Goal: Task Accomplishment & Management: Manage account settings

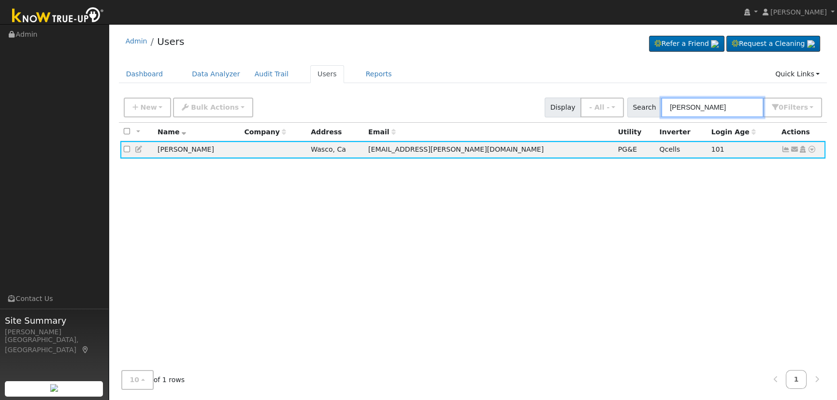
drag, startPoint x: 733, startPoint y: 106, endPoint x: 539, endPoint y: 84, distance: 195.0
click at [539, 86] on div "Admin Users Refer a Friend Request a Cleaning" at bounding box center [473, 213] width 719 height 368
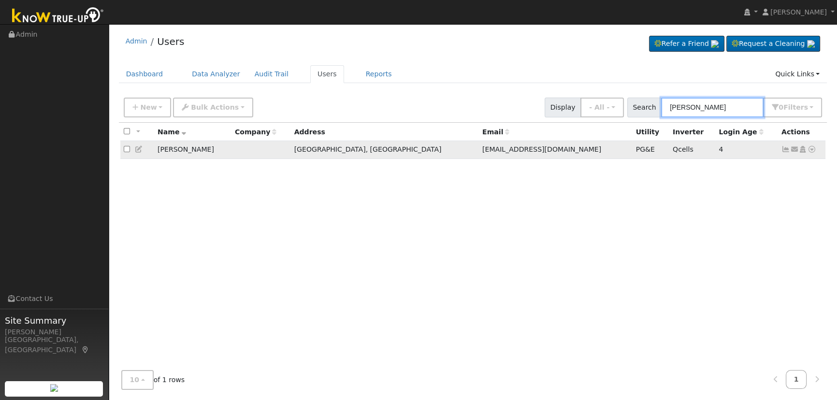
type input "[PERSON_NAME]"
click at [786, 150] on icon at bounding box center [785, 149] width 9 height 7
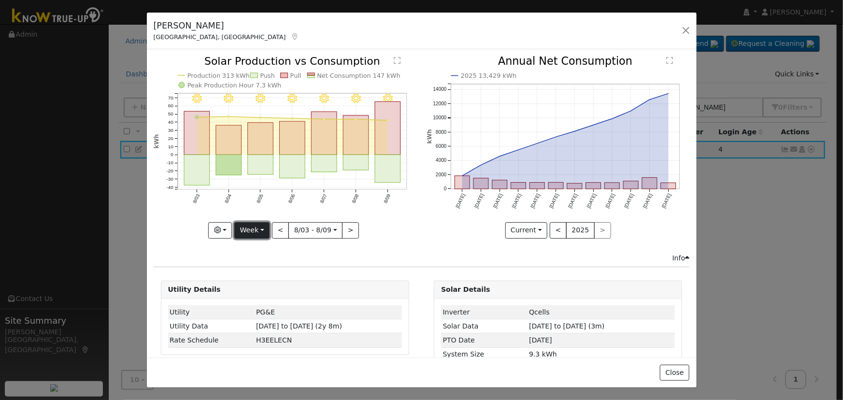
click at [258, 228] on button "Week" at bounding box center [251, 230] width 35 height 16
click at [256, 246] on link "Day" at bounding box center [268, 250] width 67 height 14
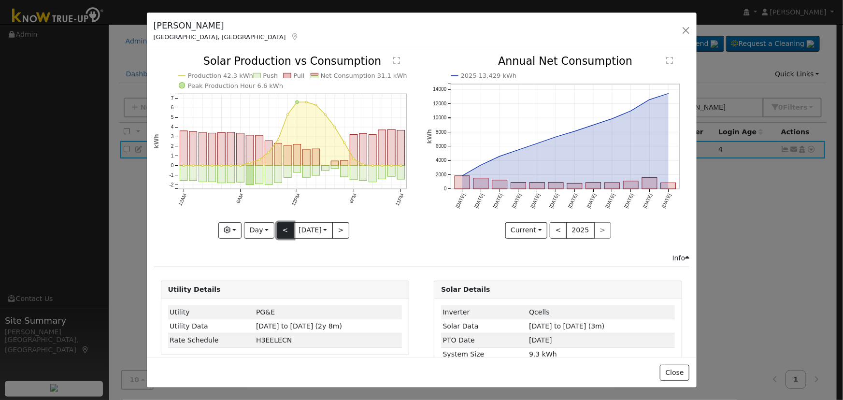
click at [278, 229] on button "<" at bounding box center [285, 230] width 17 height 16
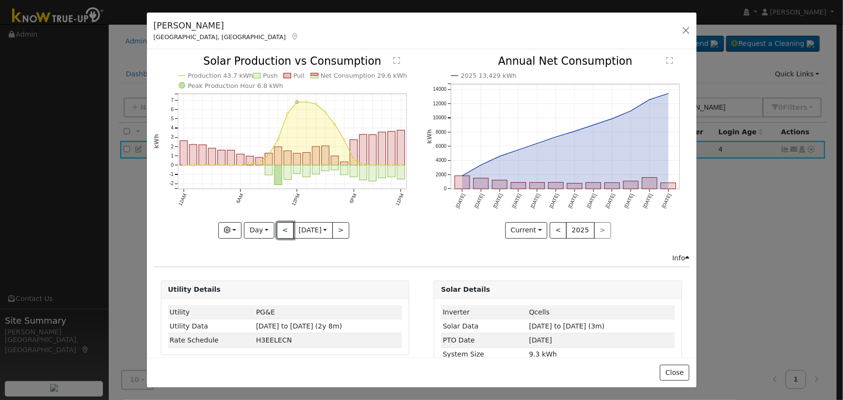
click at [279, 228] on button "<" at bounding box center [285, 230] width 17 height 16
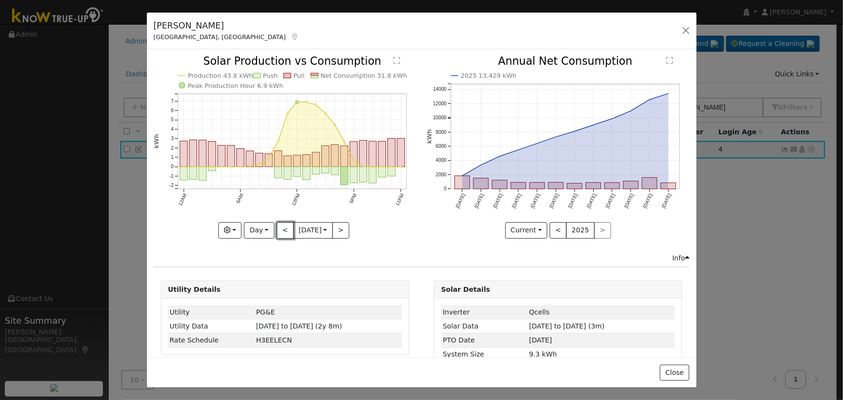
click at [279, 228] on button "<" at bounding box center [285, 230] width 17 height 16
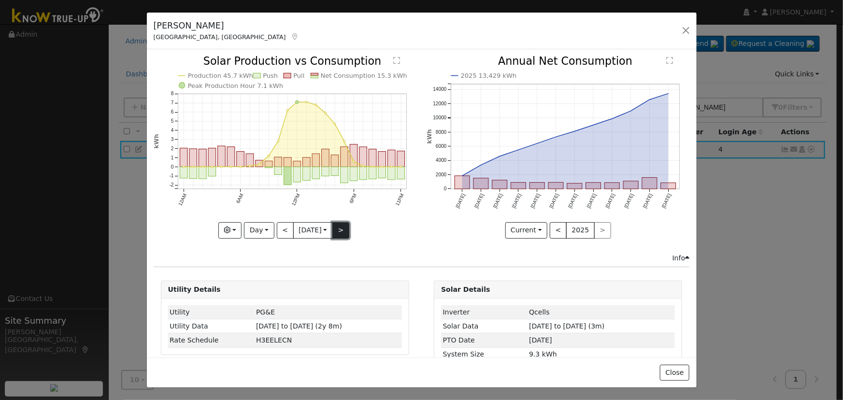
drag, startPoint x: 342, startPoint y: 228, endPoint x: 325, endPoint y: 227, distance: 16.9
click at [341, 228] on button ">" at bounding box center [340, 230] width 17 height 16
click at [333, 231] on button ">" at bounding box center [340, 230] width 17 height 16
click at [341, 229] on button ">" at bounding box center [340, 230] width 17 height 16
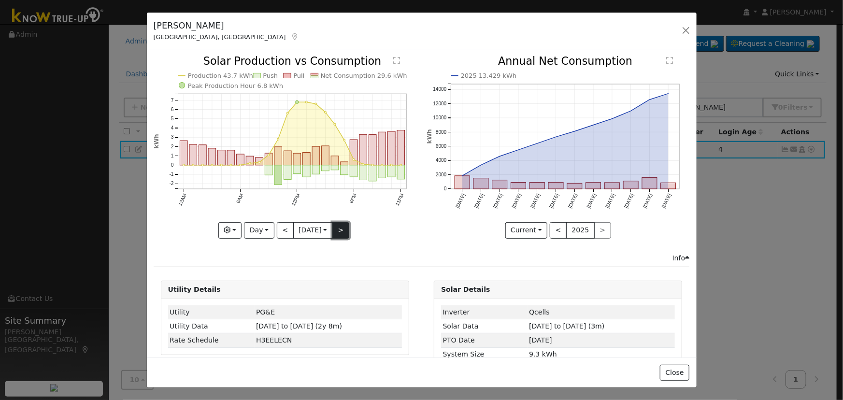
click at [333, 224] on button ">" at bounding box center [340, 230] width 17 height 16
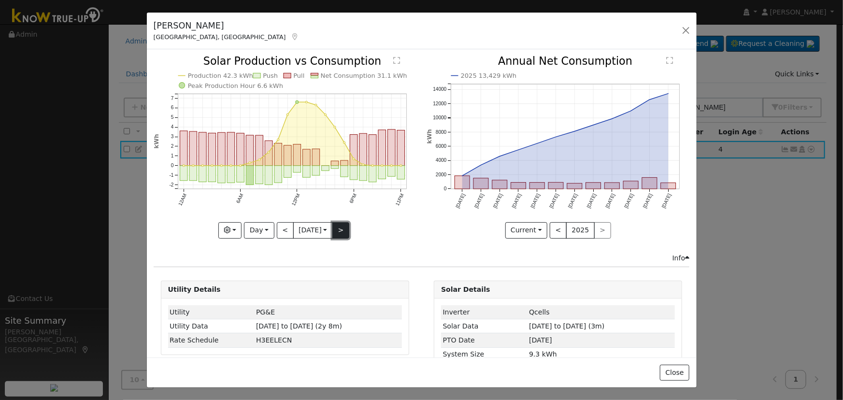
click at [343, 227] on button ">" at bounding box center [340, 230] width 17 height 16
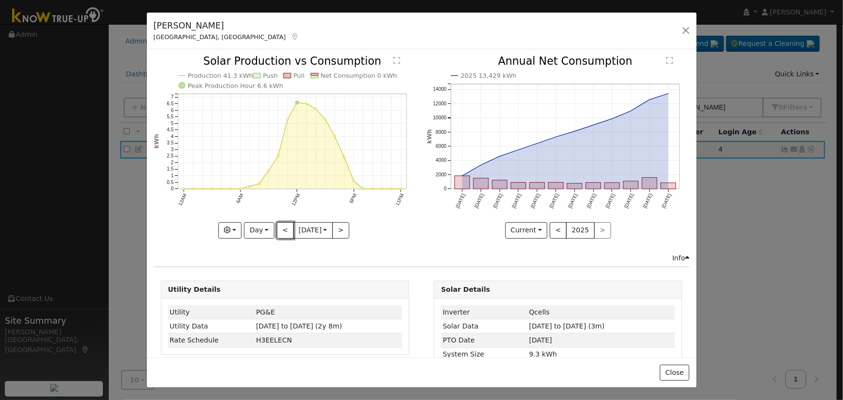
click at [282, 227] on button "<" at bounding box center [285, 230] width 17 height 16
type input "[DATE]"
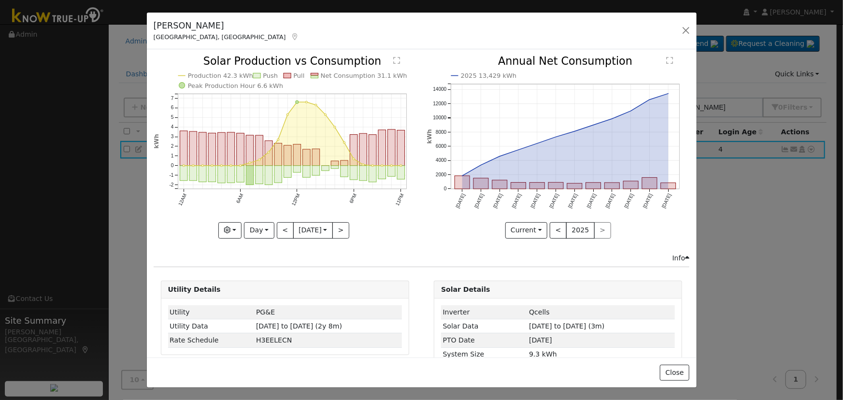
click at [685, 23] on div "[PERSON_NAME] Fresno, [GEOGRAPHIC_DATA] Default Acco... Default Account - Unit …" at bounding box center [422, 31] width 550 height 37
click at [682, 34] on button "button" at bounding box center [686, 31] width 14 height 14
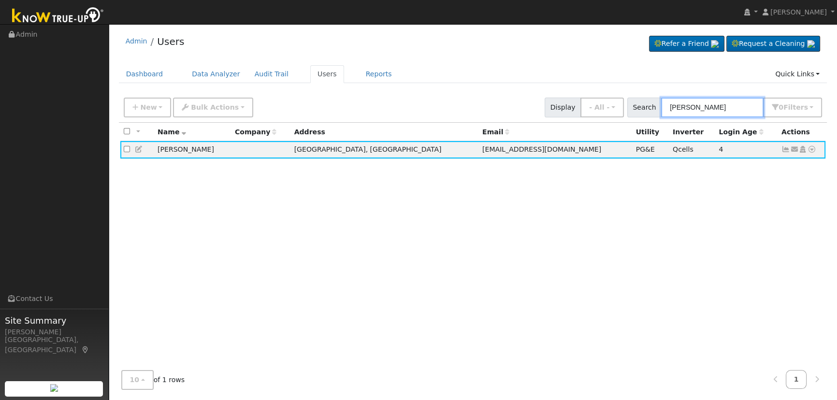
click at [742, 108] on input "[PERSON_NAME]" at bounding box center [712, 108] width 102 height 20
drag, startPoint x: 683, startPoint y: 95, endPoint x: 561, endPoint y: 72, distance: 124.0
click at [578, 79] on div "Admin Users Refer a Friend Request a Cleaning" at bounding box center [473, 213] width 719 height 368
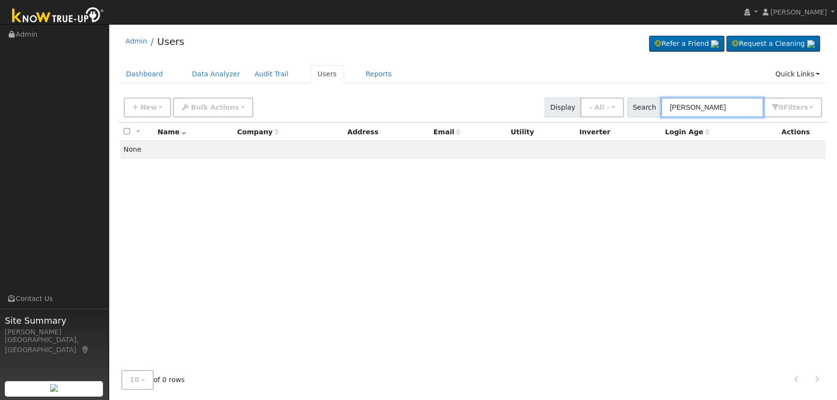
drag, startPoint x: 690, startPoint y: 107, endPoint x: 510, endPoint y: 68, distance: 184.1
click at [521, 73] on div "Admin Users Refer a Friend Request a Cleaning" at bounding box center [473, 213] width 719 height 368
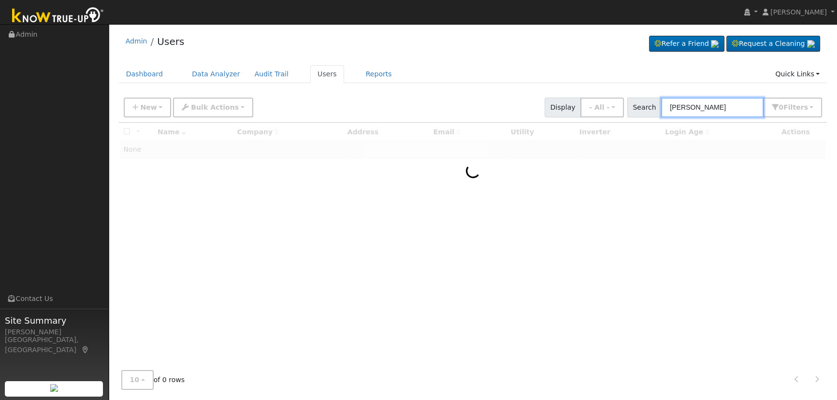
click at [676, 105] on input "[PERSON_NAME]" at bounding box center [712, 108] width 102 height 20
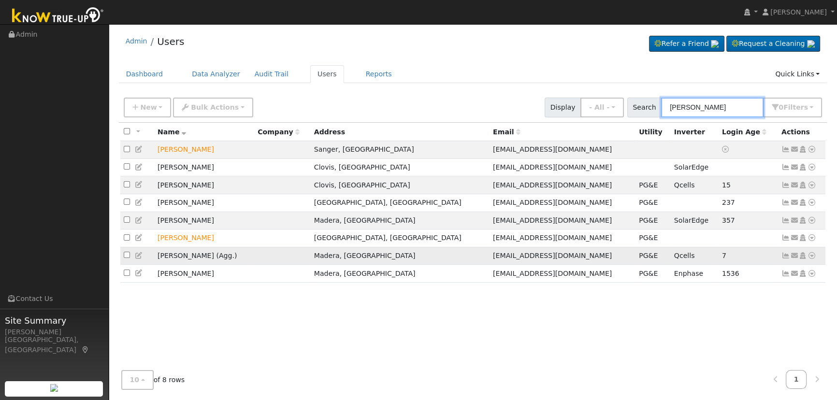
type input "[PERSON_NAME]"
click at [785, 259] on icon at bounding box center [785, 255] width 9 height 7
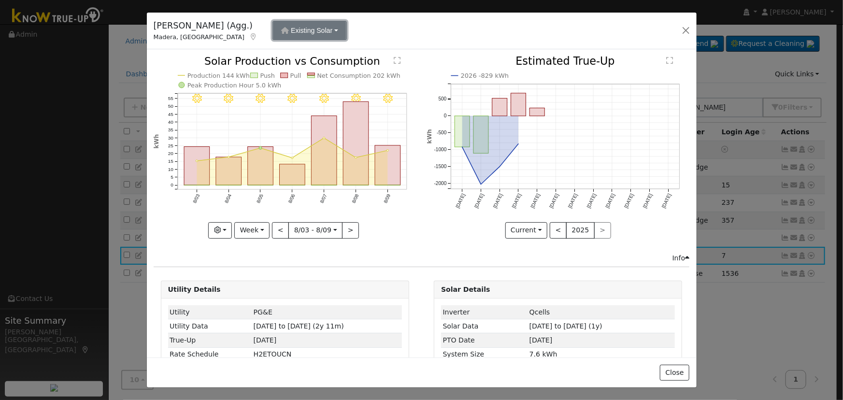
click at [291, 32] on span "Existing Solar" at bounding box center [312, 31] width 42 height 8
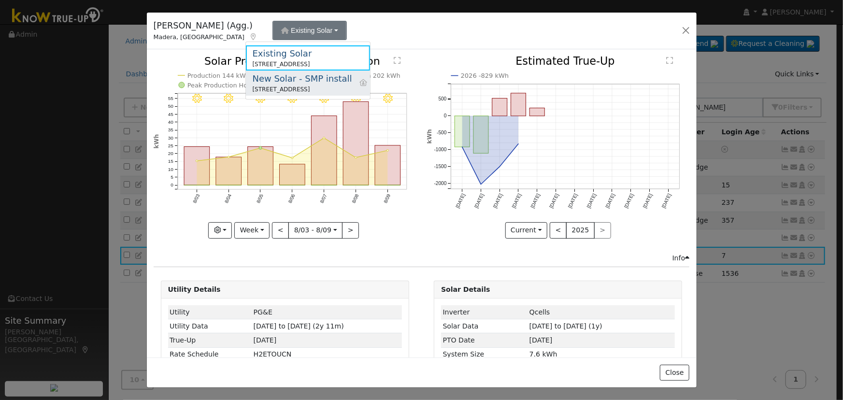
click at [297, 84] on div "New Solar - SMP install" at bounding box center [303, 78] width 100 height 13
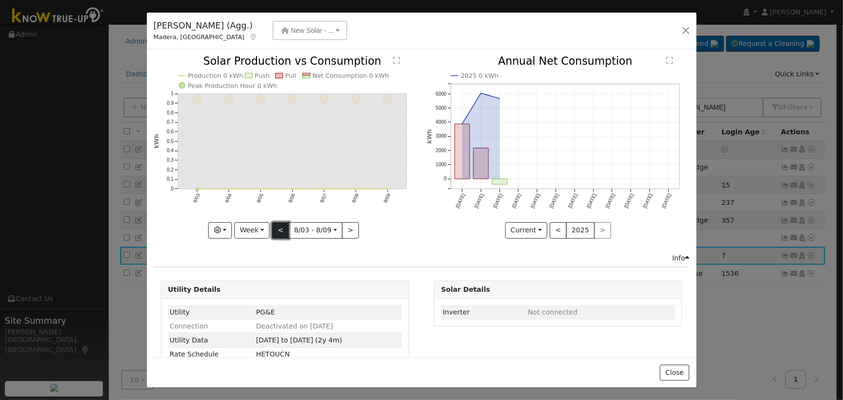
click at [277, 229] on button "<" at bounding box center [280, 230] width 17 height 16
click at [295, 31] on span "New Solar - ..." at bounding box center [312, 31] width 43 height 8
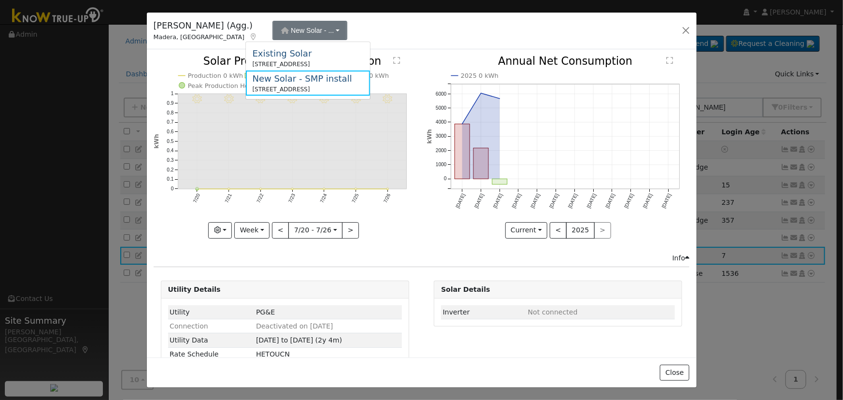
drag, startPoint x: 345, startPoint y: 60, endPoint x: 340, endPoint y: 61, distance: 5.3
click at [345, 61] on link "Existing Solar [STREET_ADDRESS] Primary Account" at bounding box center [308, 57] width 125 height 25
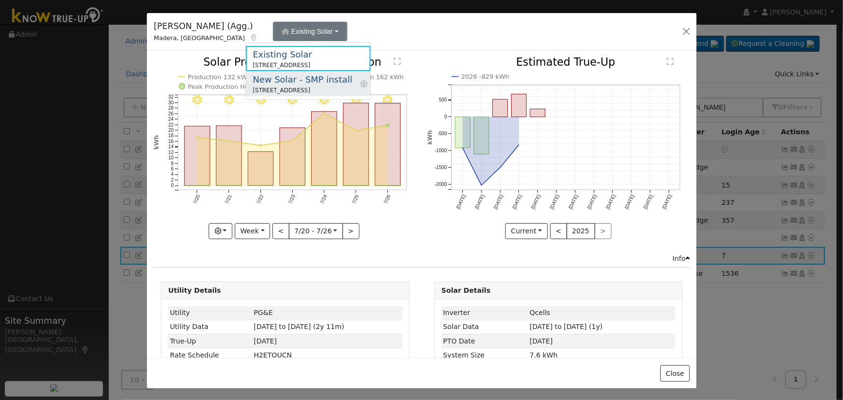
click at [335, 82] on div "New Solar - SMP install" at bounding box center [303, 79] width 100 height 13
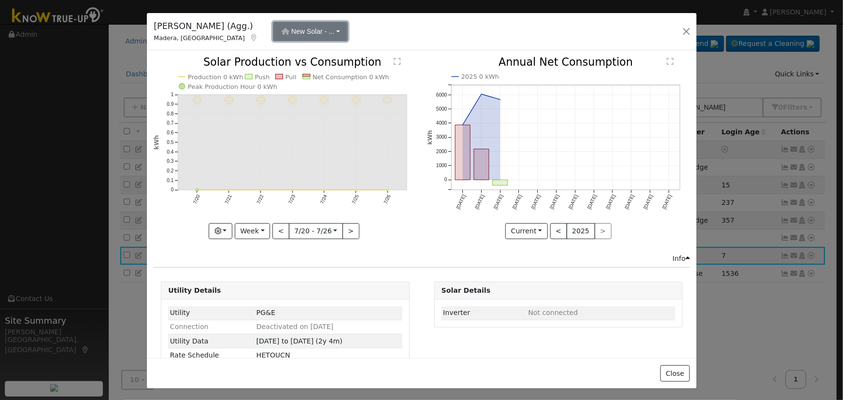
click at [291, 33] on span "New Solar - ..." at bounding box center [312, 32] width 43 height 8
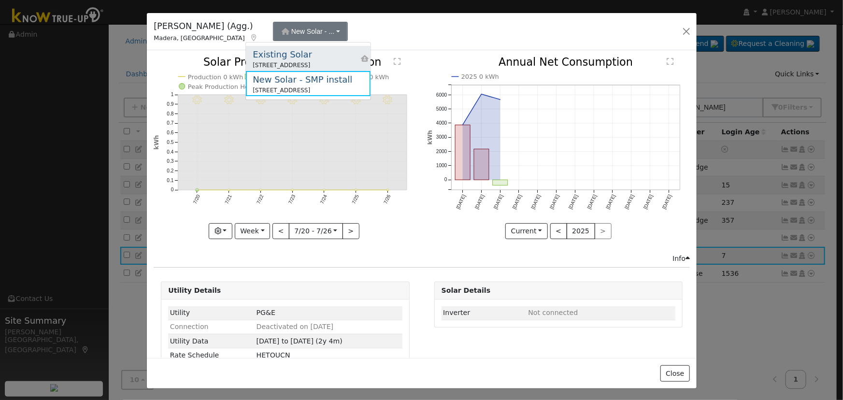
click at [308, 63] on div "[STREET_ADDRESS]" at bounding box center [282, 65] width 59 height 9
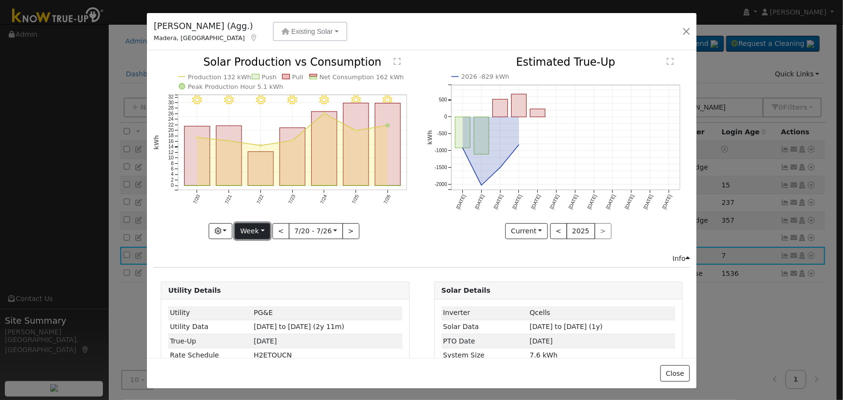
click at [252, 227] on button "Week" at bounding box center [252, 231] width 35 height 16
click at [263, 247] on link "Day" at bounding box center [268, 251] width 67 height 14
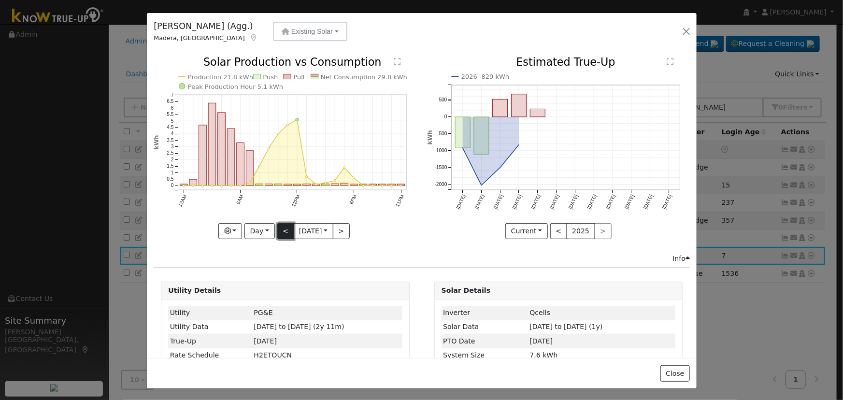
click at [280, 229] on button "<" at bounding box center [285, 231] width 17 height 16
click at [280, 229] on div "Production 26.1 kWh Push Pull Net Consumption 26.7 kWh Peak Production Hour 5.0…" at bounding box center [285, 148] width 263 height 182
click at [280, 229] on button "<" at bounding box center [285, 231] width 17 height 16
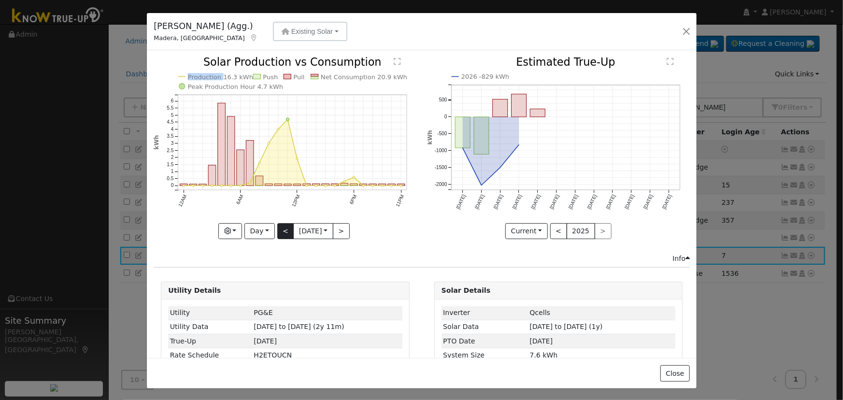
click at [280, 229] on div at bounding box center [285, 148] width 263 height 182
click at [280, 229] on div "Production 16.3 kWh Push Pull Net Consumption 20.9 kWh Peak Production Hour 4.7…" at bounding box center [285, 148] width 263 height 182
click at [280, 229] on button "<" at bounding box center [285, 231] width 17 height 16
click at [280, 229] on div at bounding box center [285, 148] width 263 height 182
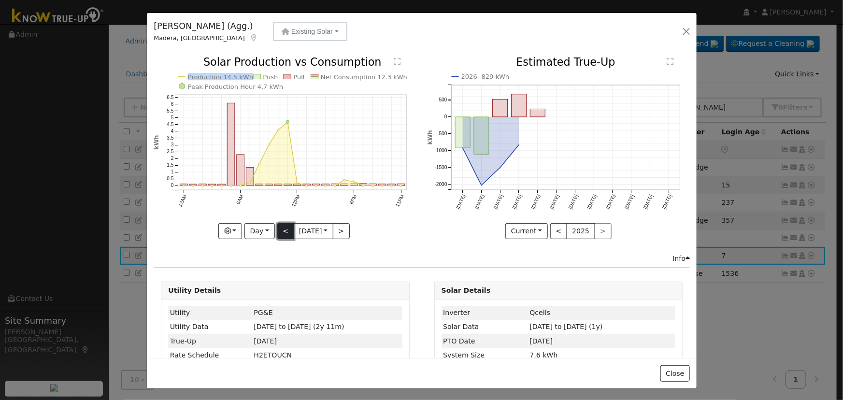
click at [280, 229] on button "<" at bounding box center [285, 231] width 17 height 16
click at [280, 229] on div at bounding box center [285, 148] width 263 height 182
click at [280, 229] on div "Production 16.2 kWh Push Pull Net Consumption 21.6 kWh Peak Production Hour 4.7…" at bounding box center [285, 148] width 263 height 182
click at [280, 229] on button "<" at bounding box center [285, 231] width 17 height 16
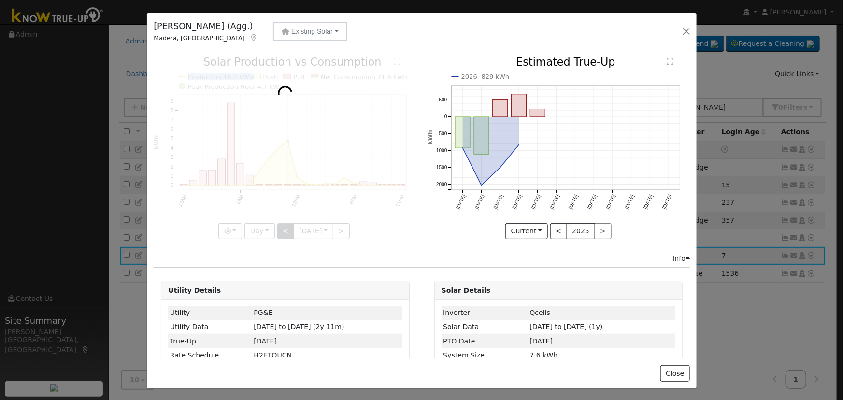
click at [280, 229] on div at bounding box center [285, 148] width 263 height 182
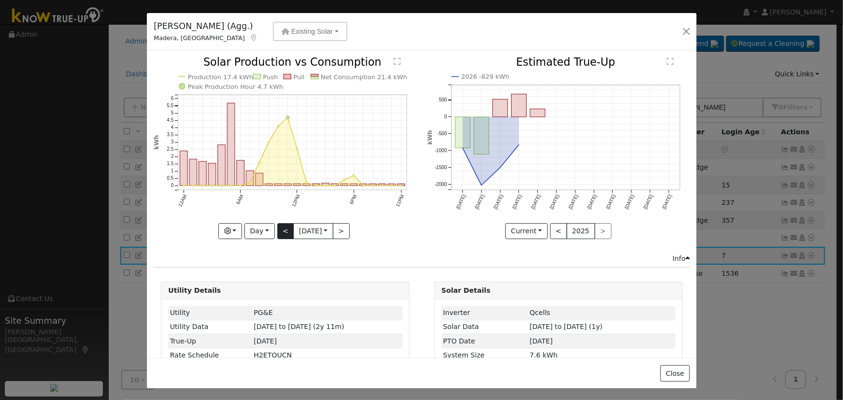
click at [280, 229] on div at bounding box center [285, 148] width 263 height 182
click at [280, 229] on button "<" at bounding box center [285, 231] width 17 height 16
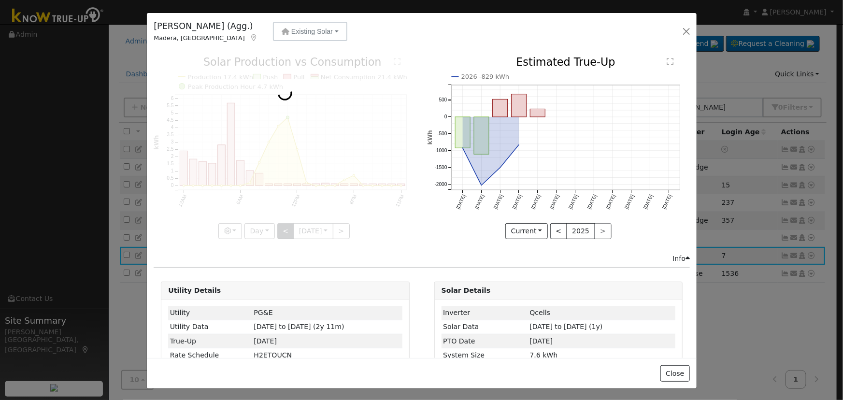
click at [280, 229] on div at bounding box center [285, 148] width 263 height 182
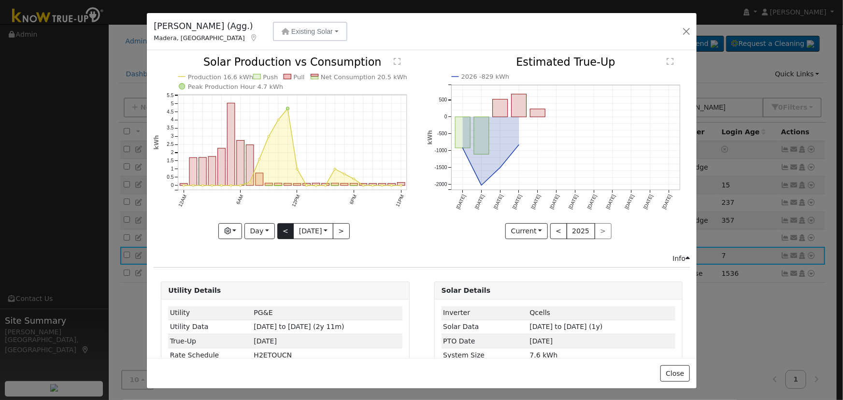
click at [280, 229] on div at bounding box center [285, 148] width 263 height 182
click at [280, 229] on button "<" at bounding box center [285, 231] width 17 height 16
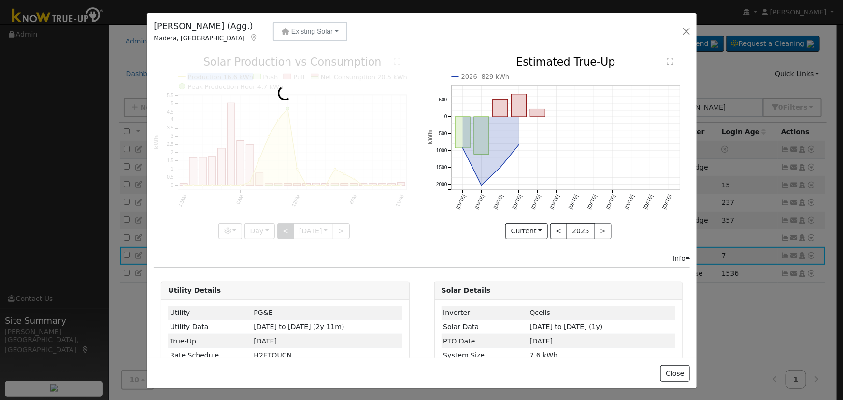
click at [280, 229] on div at bounding box center [285, 148] width 263 height 182
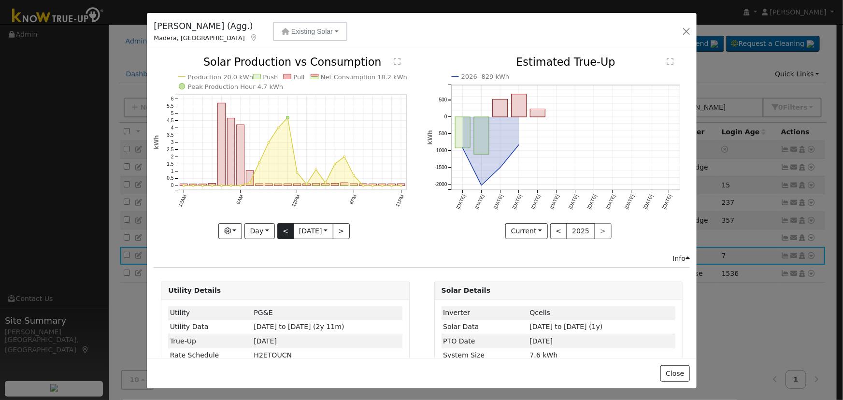
click at [280, 229] on div at bounding box center [285, 148] width 263 height 182
click at [280, 229] on div "Production 20.0 kWh Push Pull Net Consumption 18.2 kWh Peak Production Hour 4.7…" at bounding box center [285, 148] width 263 height 182
click at [280, 229] on button "<" at bounding box center [285, 231] width 17 height 16
click at [280, 229] on div at bounding box center [285, 148] width 263 height 182
click at [280, 229] on div "Production 20.7 kWh Push Pull Net Consumption 17.0 kWh Peak Production Hour 4.7…" at bounding box center [285, 148] width 263 height 182
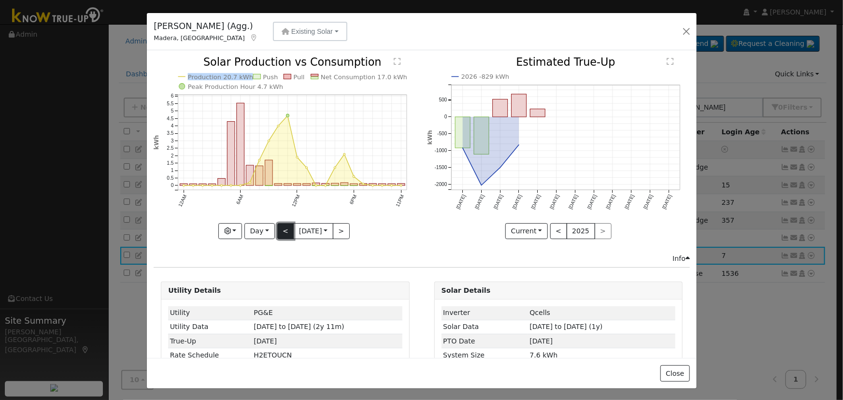
click at [280, 229] on button "<" at bounding box center [285, 231] width 17 height 16
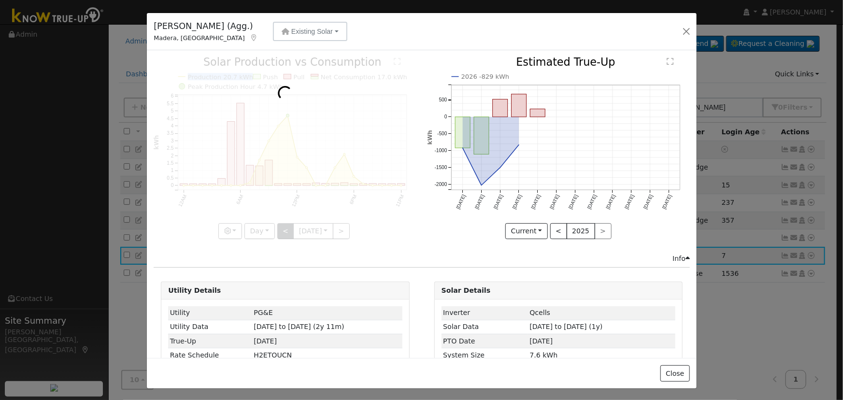
click at [280, 229] on div at bounding box center [285, 148] width 263 height 182
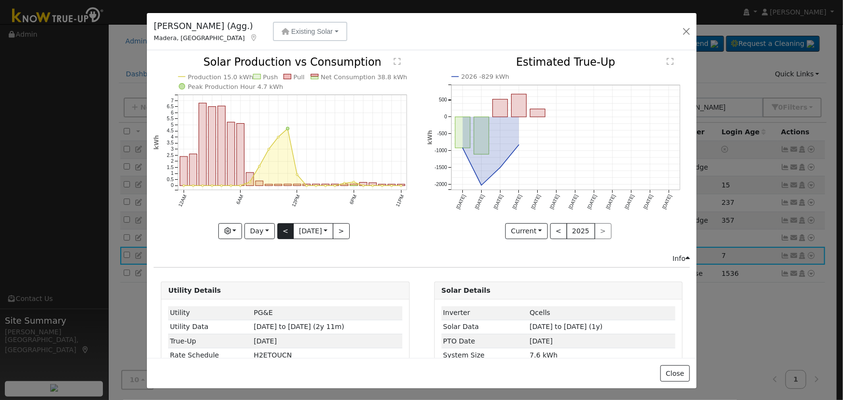
click at [280, 229] on div at bounding box center [285, 148] width 263 height 182
click at [344, 230] on button ">" at bounding box center [341, 231] width 17 height 16
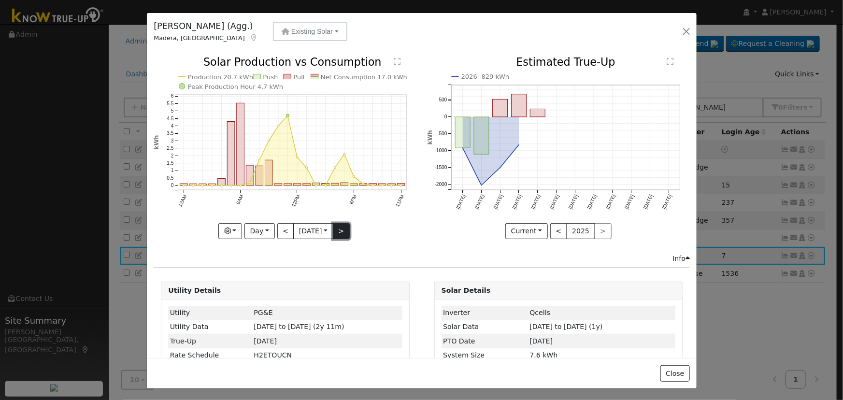
click at [344, 232] on button ">" at bounding box center [341, 231] width 17 height 16
click at [338, 227] on button ">" at bounding box center [341, 231] width 17 height 16
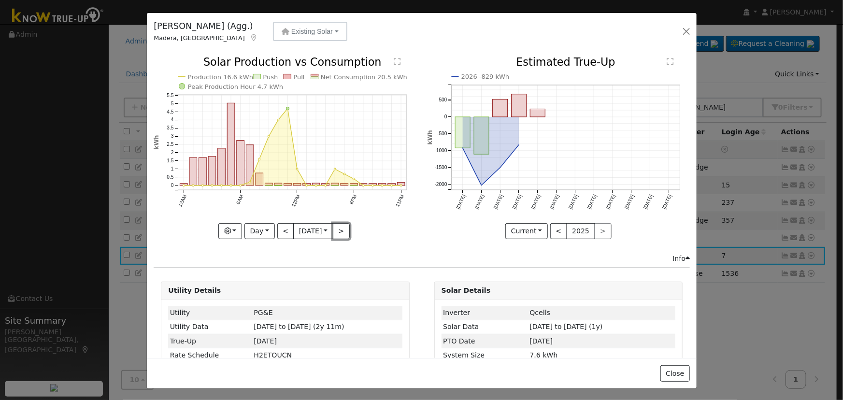
click at [338, 227] on button ">" at bounding box center [341, 231] width 17 height 16
click at [337, 229] on button ">" at bounding box center [341, 231] width 17 height 16
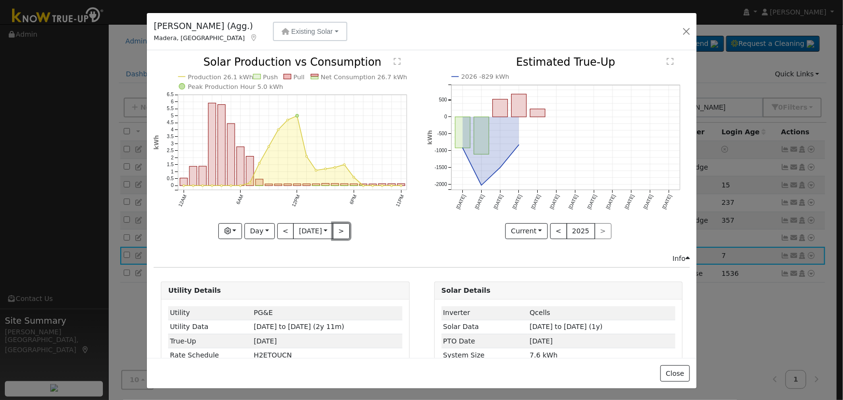
click at [337, 230] on button ">" at bounding box center [341, 231] width 17 height 16
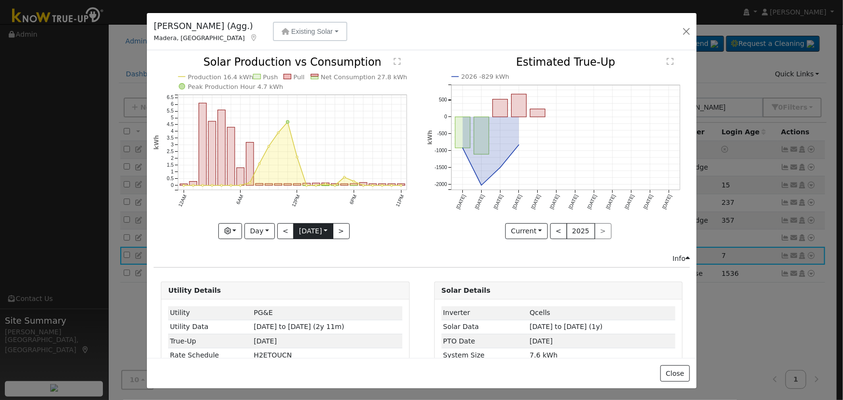
click at [332, 234] on body "[PERSON_NAME] Green Profile My Company Help Center Terms Of Service See What's …" at bounding box center [421, 213] width 843 height 378
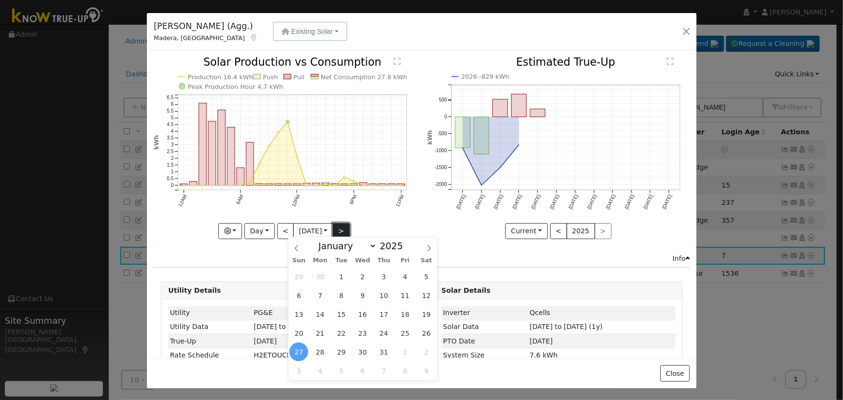
click at [340, 227] on button ">" at bounding box center [341, 231] width 17 height 16
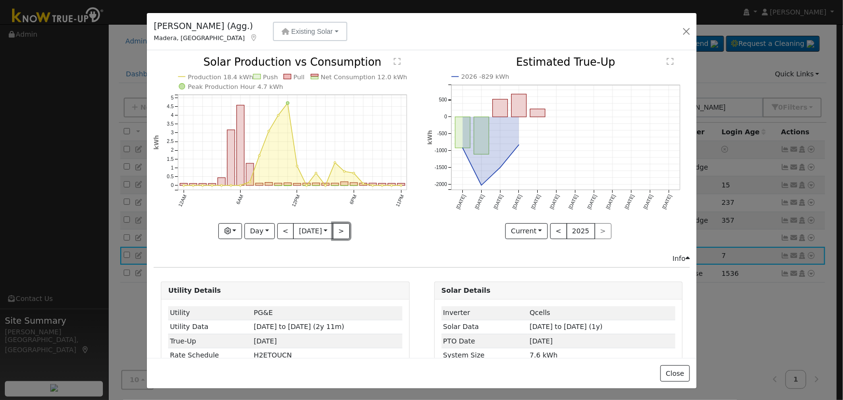
click at [337, 230] on button ">" at bounding box center [341, 231] width 17 height 16
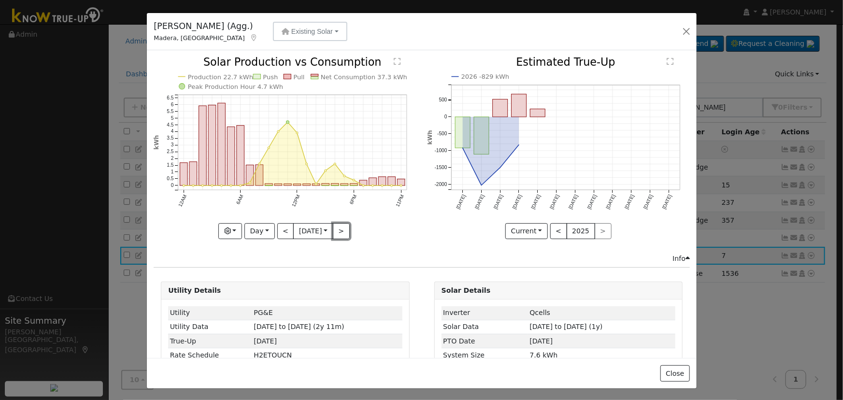
click at [337, 230] on button ">" at bounding box center [341, 231] width 17 height 16
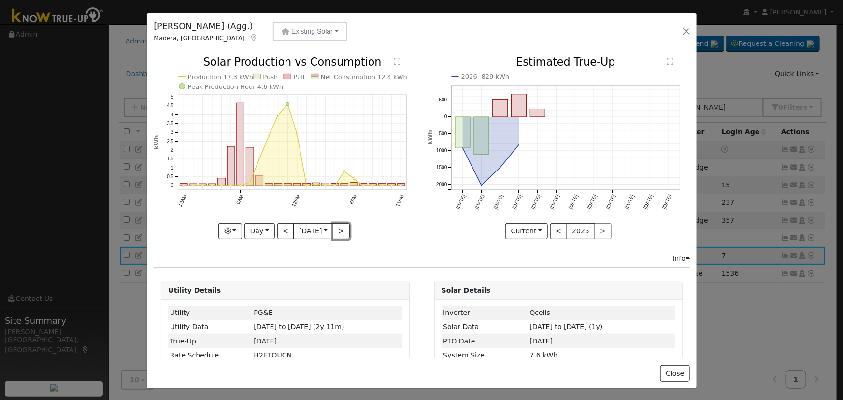
click at [337, 230] on button ">" at bounding box center [341, 231] width 17 height 16
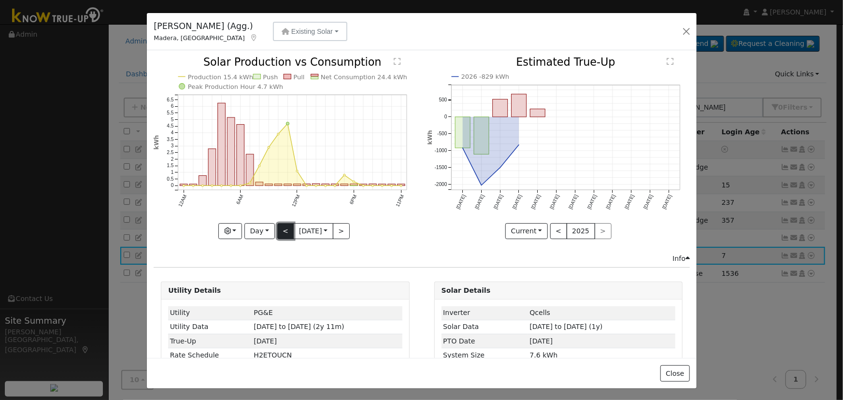
click at [283, 225] on button "<" at bounding box center [285, 231] width 17 height 16
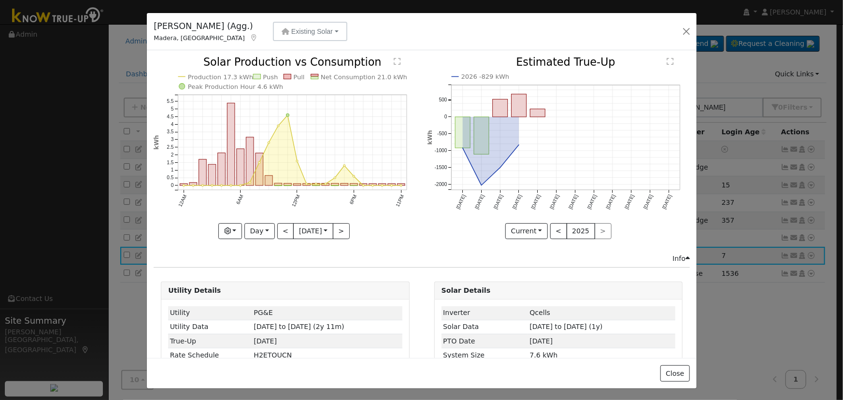
click at [283, 226] on div "Production 17.3 kWh Push Pull Net Consumption 21.0 kWh Peak Production Hour 4.6…" at bounding box center [285, 148] width 263 height 182
click at [283, 226] on button "<" at bounding box center [285, 231] width 17 height 16
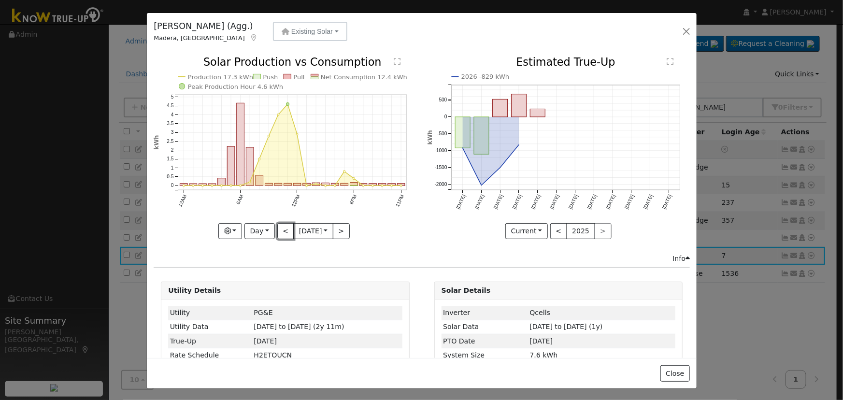
click at [283, 226] on button "<" at bounding box center [285, 231] width 17 height 16
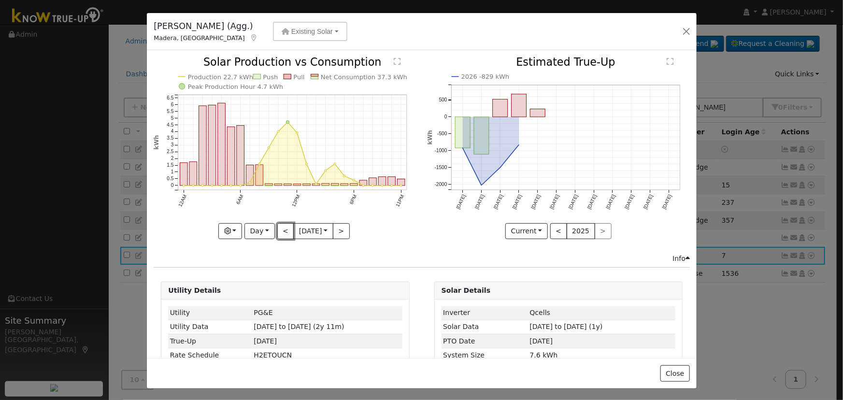
click at [283, 226] on button "<" at bounding box center [285, 231] width 17 height 16
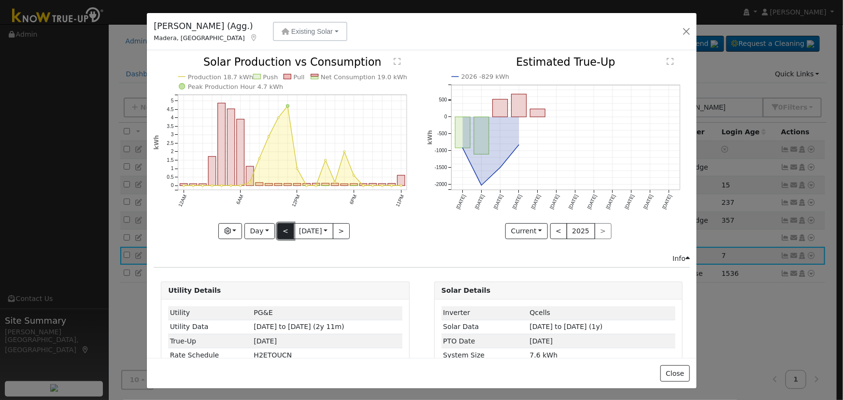
click at [280, 227] on button "<" at bounding box center [285, 231] width 17 height 16
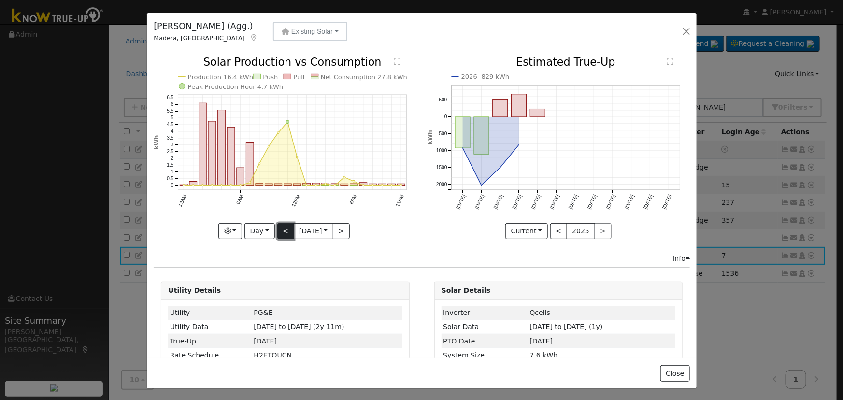
click at [280, 227] on button "<" at bounding box center [285, 231] width 17 height 16
type input "[DATE]"
